Goal: Transaction & Acquisition: Obtain resource

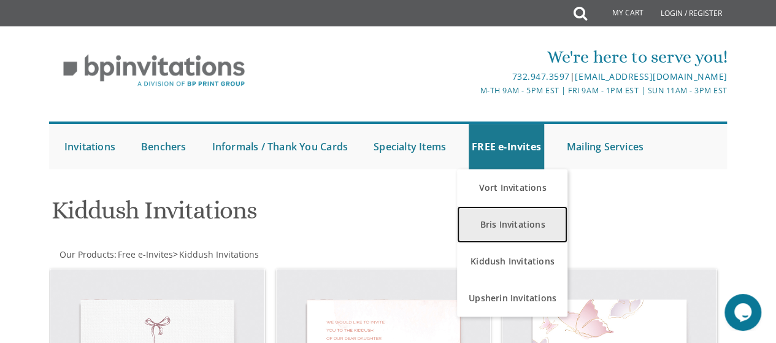
click at [514, 225] on link "Bris Invitations" at bounding box center [512, 224] width 110 height 37
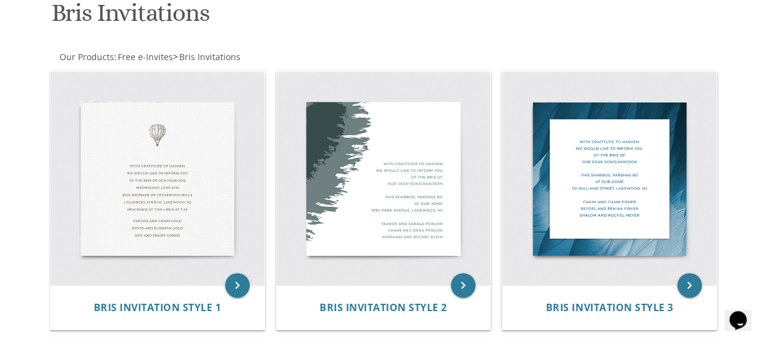
scroll to position [90, 0]
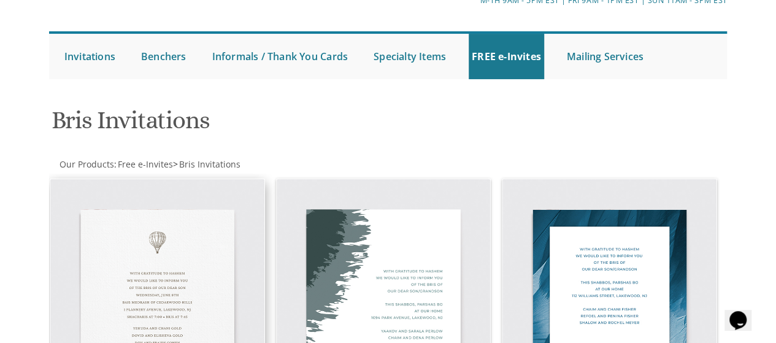
click at [136, 284] on img at bounding box center [157, 286] width 214 height 214
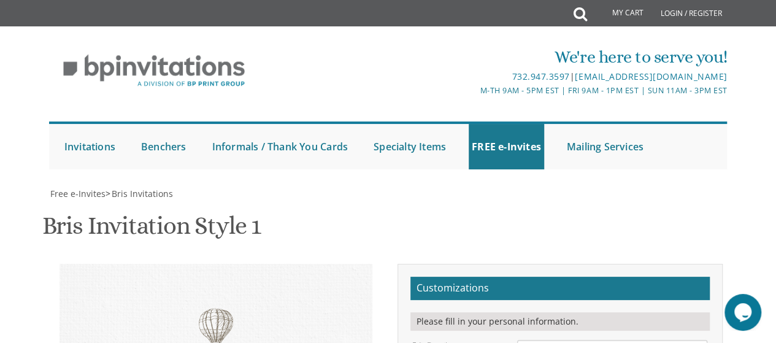
scroll to position [217, 0]
